Goal: Task Accomplishment & Management: Complete application form

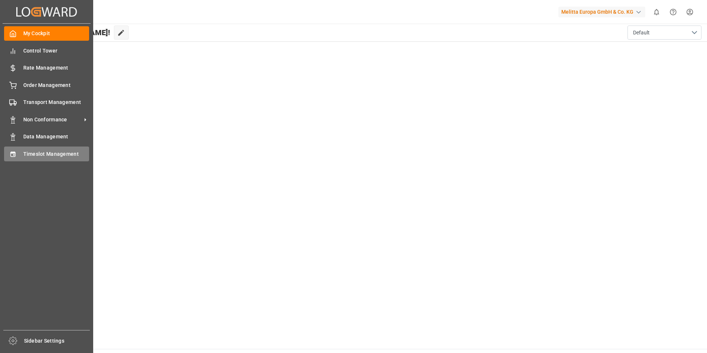
click at [14, 155] on icon at bounding box center [12, 153] width 5 height 5
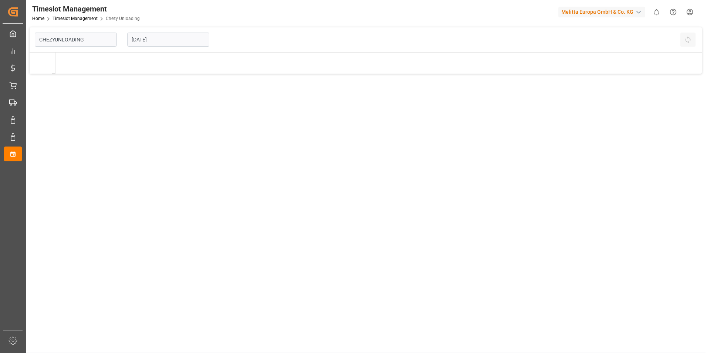
type input "Chezy Unloading"
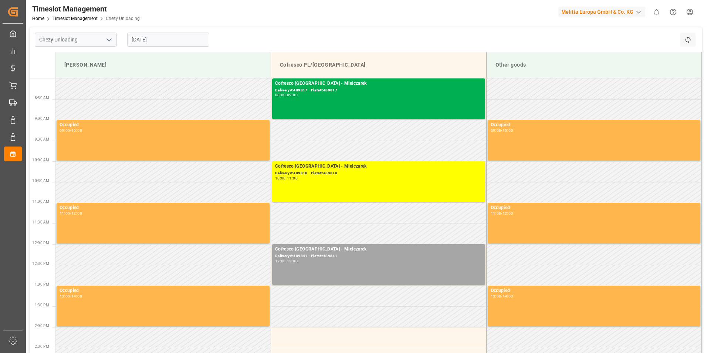
click at [169, 43] on input "[DATE]" at bounding box center [168, 40] width 82 height 14
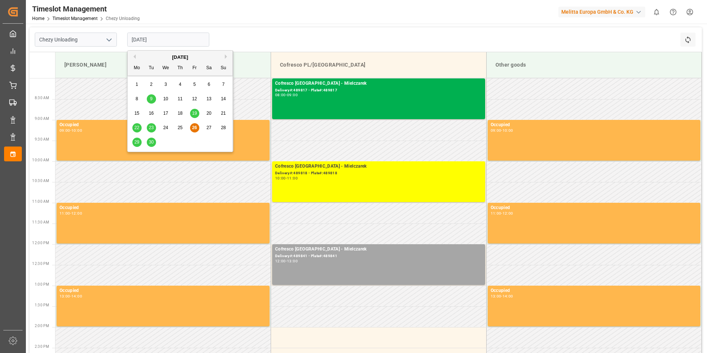
click at [150, 143] on span "30" at bounding box center [151, 141] width 5 height 5
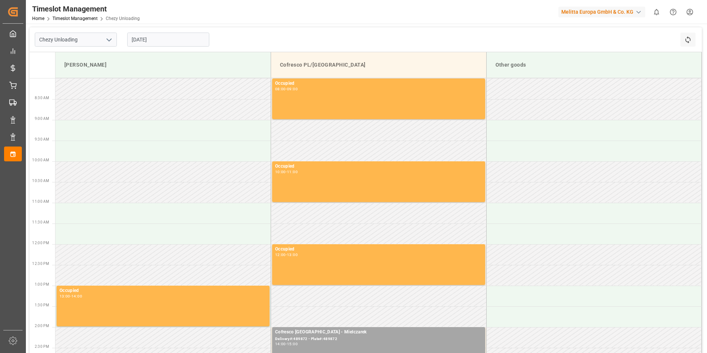
click at [175, 43] on input "[DATE]" at bounding box center [168, 40] width 82 height 14
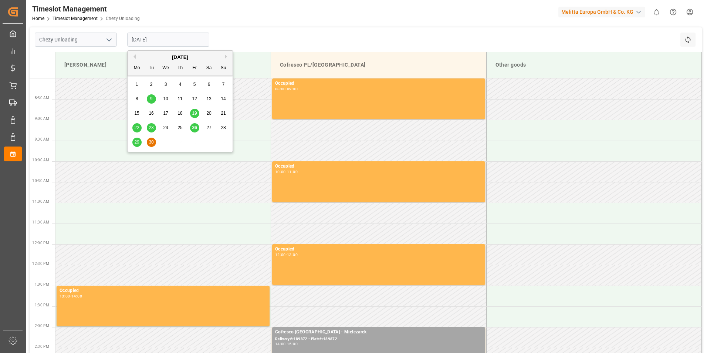
click at [227, 56] on button "Next Month" at bounding box center [227, 56] width 4 height 4
click at [179, 84] on span "2" at bounding box center [180, 84] width 3 height 5
type input "[DATE]"
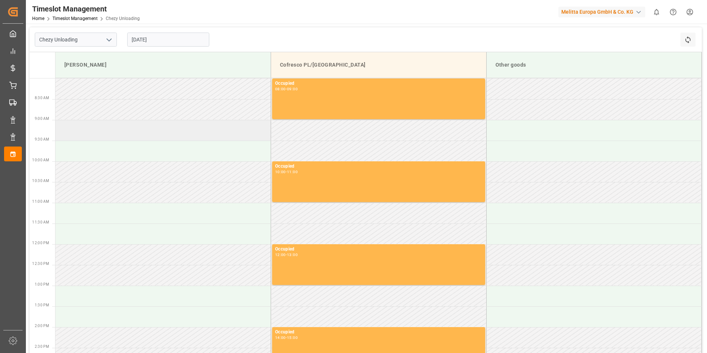
click at [78, 125] on td at bounding box center [163, 130] width 216 height 21
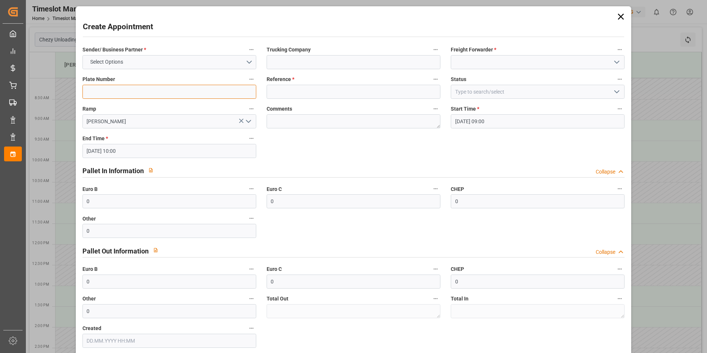
click at [99, 89] on input at bounding box center [169, 92] width 174 height 14
type input "489873"
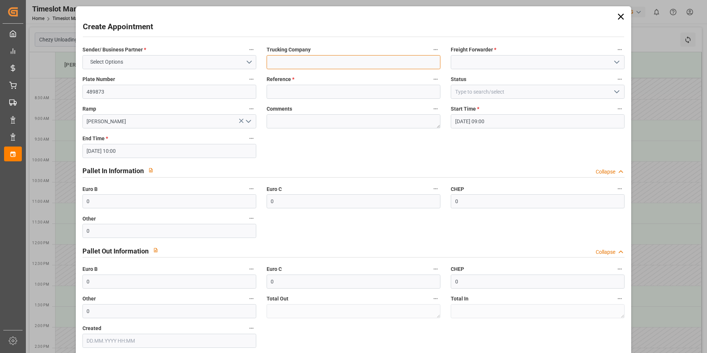
click at [317, 64] on input at bounding box center [354, 62] width 174 height 14
type input "[PERSON_NAME]"
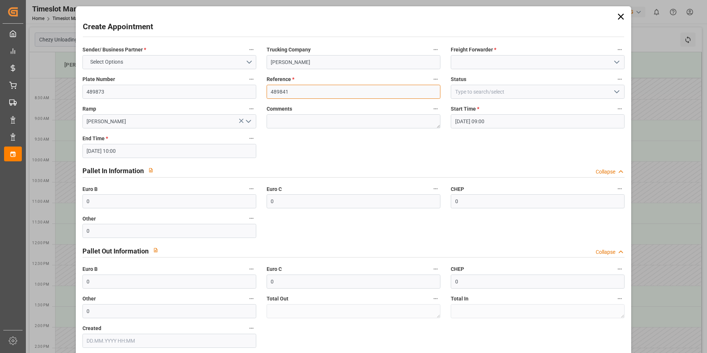
click at [302, 92] on input "489841" at bounding box center [354, 92] width 174 height 14
type input "489873"
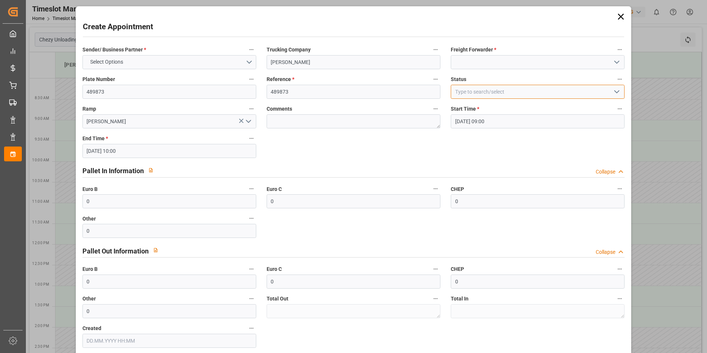
click at [508, 91] on input at bounding box center [538, 92] width 174 height 14
click at [613, 94] on icon "open menu" at bounding box center [616, 91] width 9 height 9
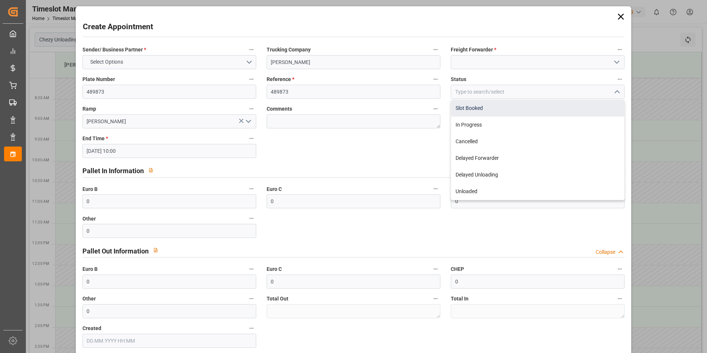
click at [504, 108] on div "Slot Booked" at bounding box center [537, 108] width 173 height 17
type input "Slot Booked"
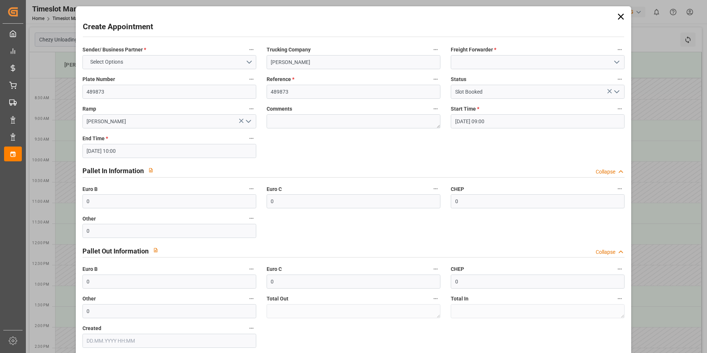
click at [614, 62] on icon "open menu" at bounding box center [616, 62] width 9 height 9
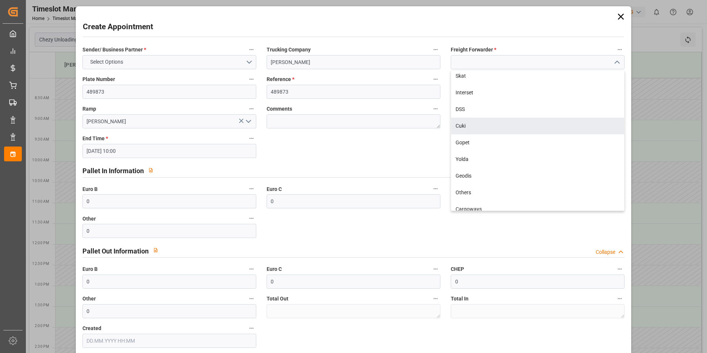
scroll to position [185, 0]
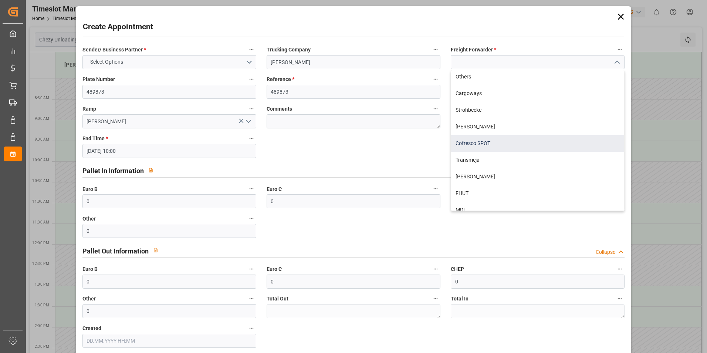
click at [474, 149] on div "Cofresco SPOT" at bounding box center [537, 143] width 173 height 17
type input "Cofresco SPOT"
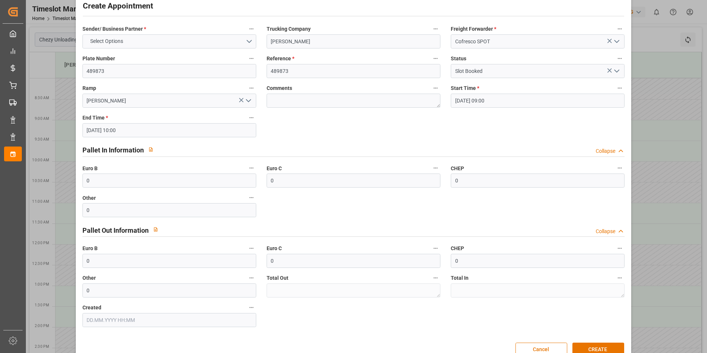
scroll to position [38, 0]
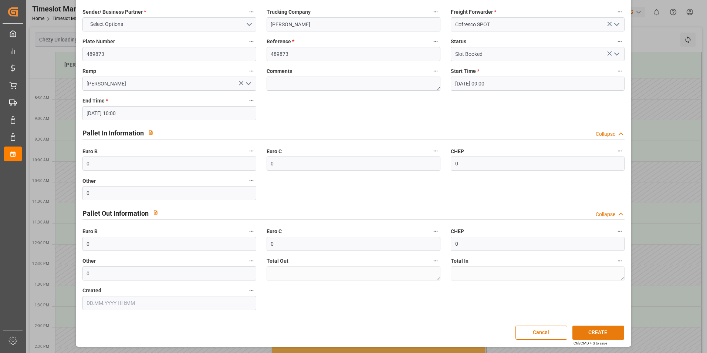
click at [595, 329] on button "CREATE" at bounding box center [598, 332] width 52 height 14
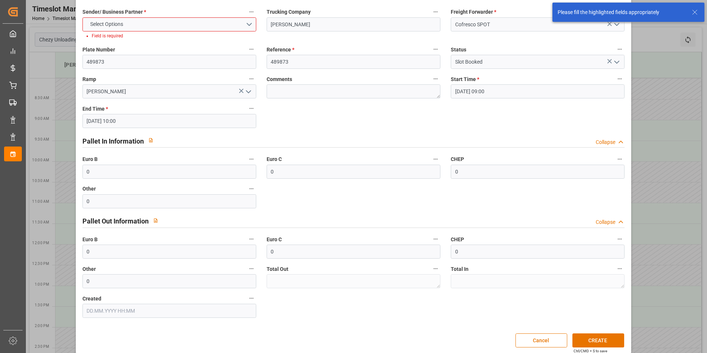
click at [695, 12] on line at bounding box center [695, 12] width 4 height 4
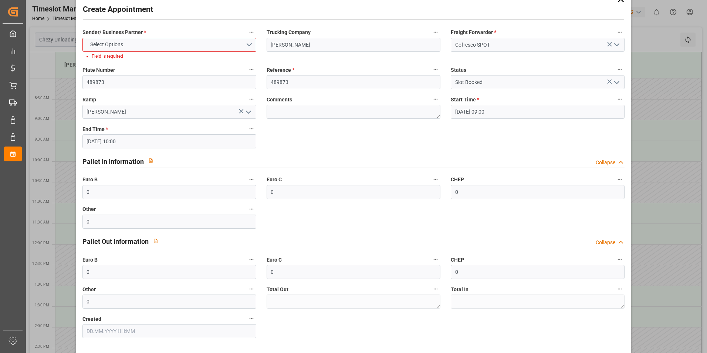
scroll to position [0, 0]
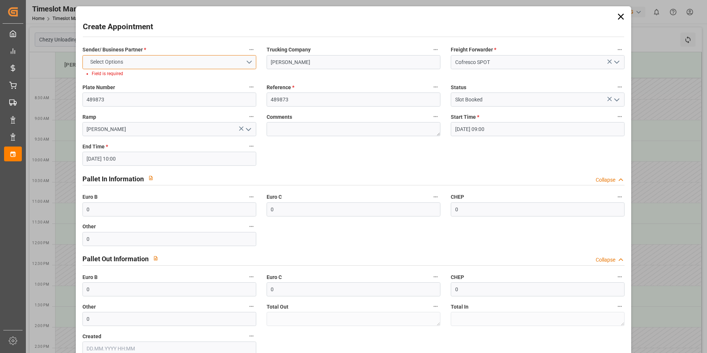
click at [248, 62] on button "Select Options" at bounding box center [169, 62] width 174 height 14
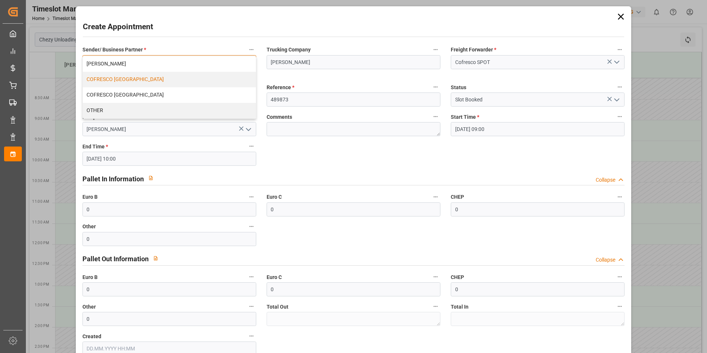
click at [131, 79] on div "COFRESCO [GEOGRAPHIC_DATA]" at bounding box center [169, 80] width 173 height 16
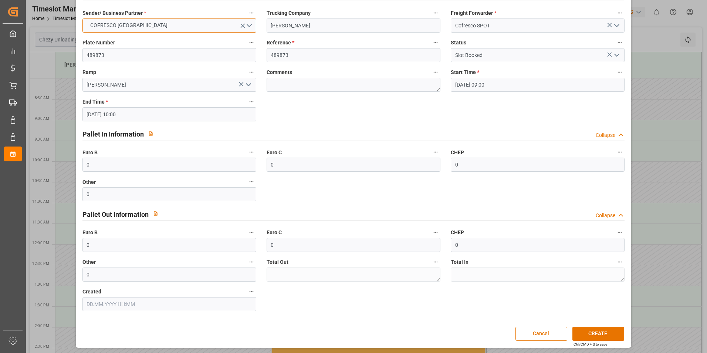
scroll to position [38, 0]
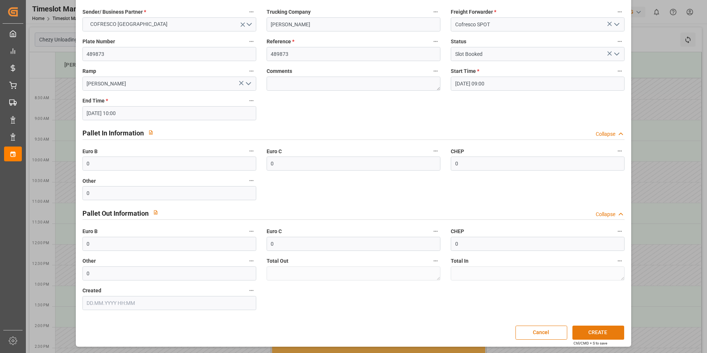
click at [590, 330] on button "CREATE" at bounding box center [598, 332] width 52 height 14
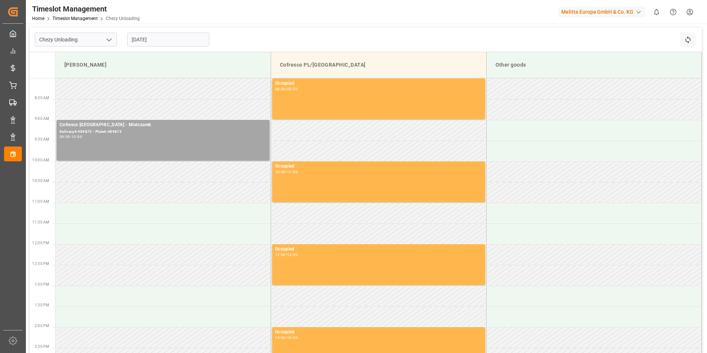
click at [185, 39] on input "[DATE]" at bounding box center [168, 40] width 82 height 14
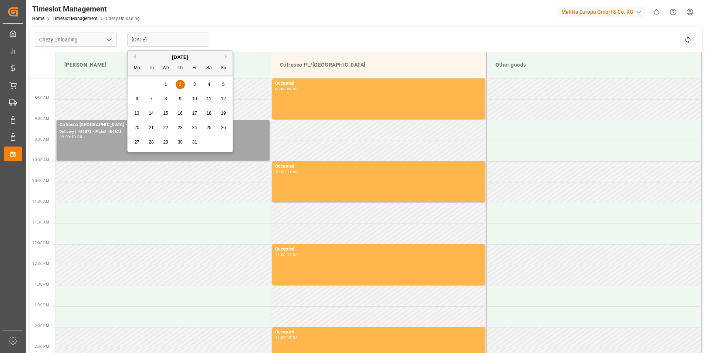
click at [194, 85] on span "3" at bounding box center [194, 84] width 3 height 5
type input "[DATE]"
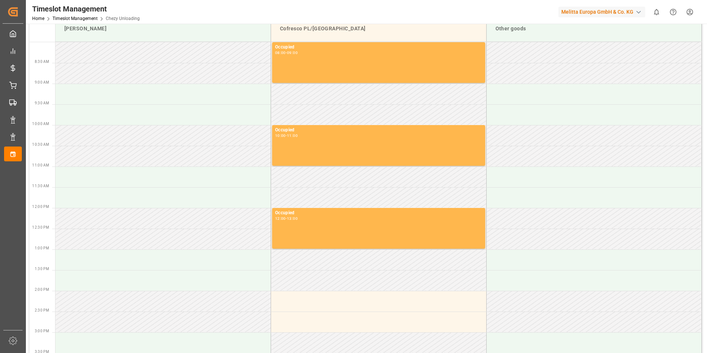
scroll to position [0, 0]
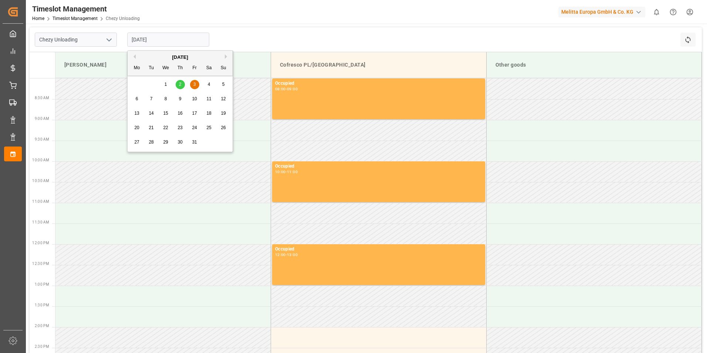
click at [175, 35] on input "[DATE]" at bounding box center [168, 40] width 82 height 14
click at [133, 57] on button "Previous Month" at bounding box center [133, 56] width 4 height 4
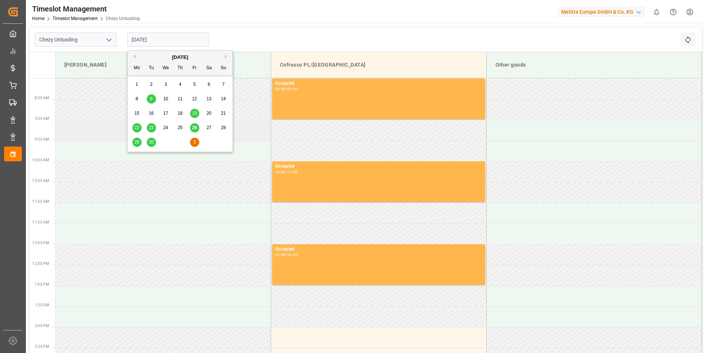
click at [78, 131] on td at bounding box center [163, 130] width 216 height 21
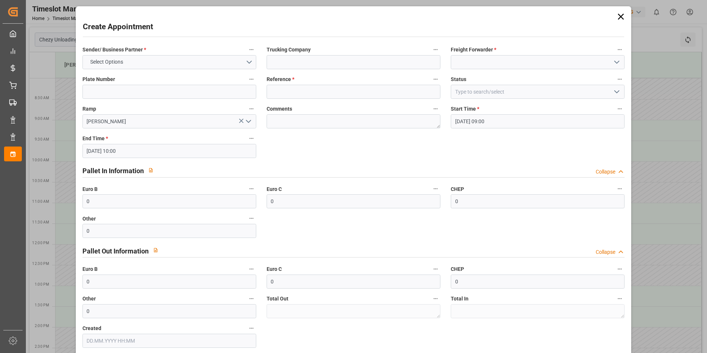
click at [618, 14] on icon at bounding box center [621, 16] width 10 height 10
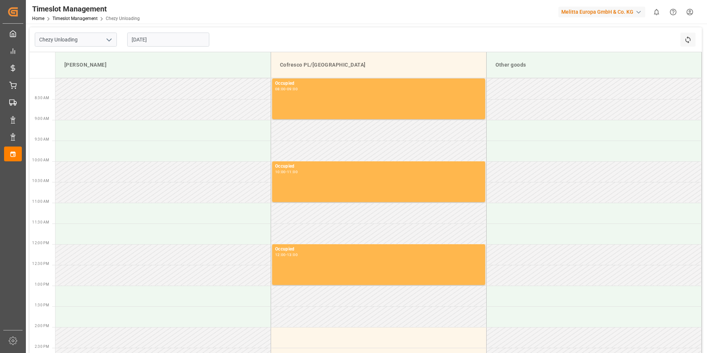
click at [688, 11] on html "Created by potrace 1.15, written by [PERSON_NAME] [DATE]-[DATE] Created by potr…" at bounding box center [353, 176] width 707 height 353
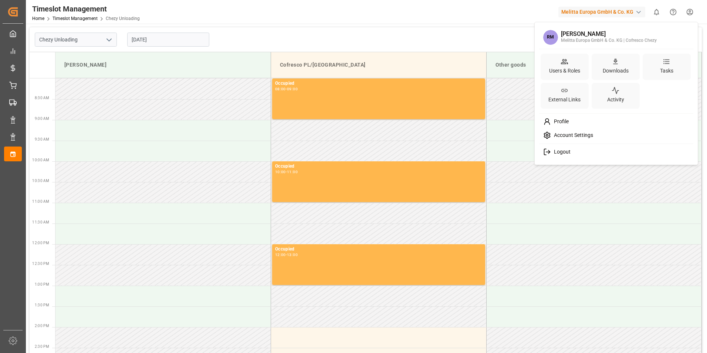
click at [560, 152] on span "Logout" at bounding box center [561, 152] width 20 height 7
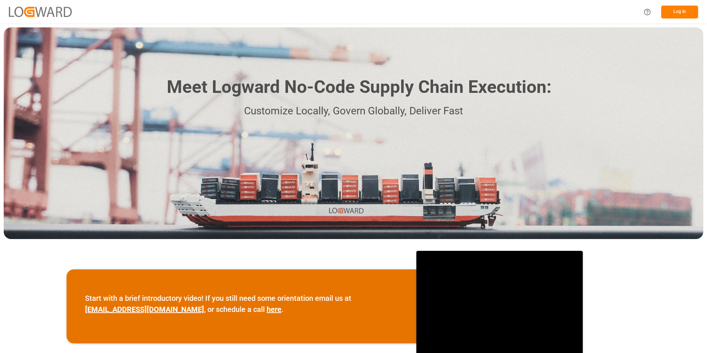
click at [681, 9] on button "Log In" at bounding box center [679, 12] width 37 height 13
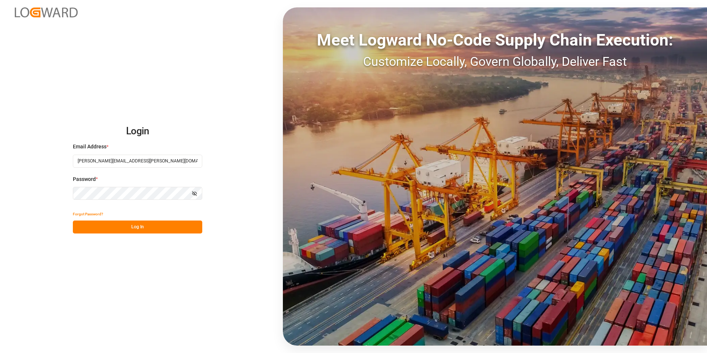
click at [105, 160] on input "robert.manelski@cofresco.com" at bounding box center [137, 161] width 129 height 13
type input "natalia.kulwicka@cofresco.com"
click at [95, 225] on button "Log In" at bounding box center [137, 226] width 129 height 13
